Goal: Task Accomplishment & Management: Manage account settings

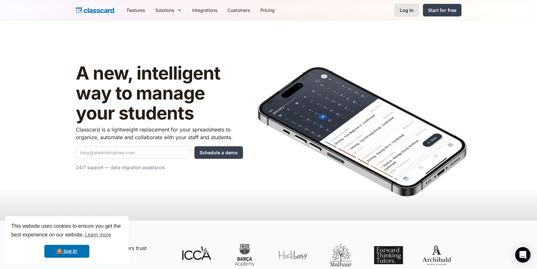
click at [404, 11] on div "Log in" at bounding box center [407, 10] width 14 height 7
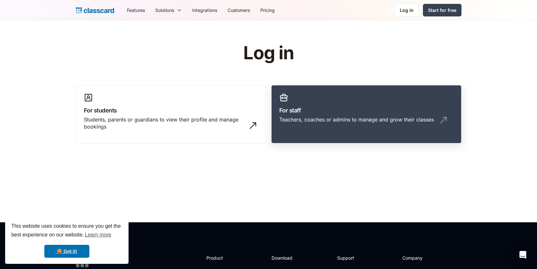
click at [313, 112] on h3 "For staff" at bounding box center [366, 110] width 174 height 9
